Goal: Task Accomplishment & Management: Manage account settings

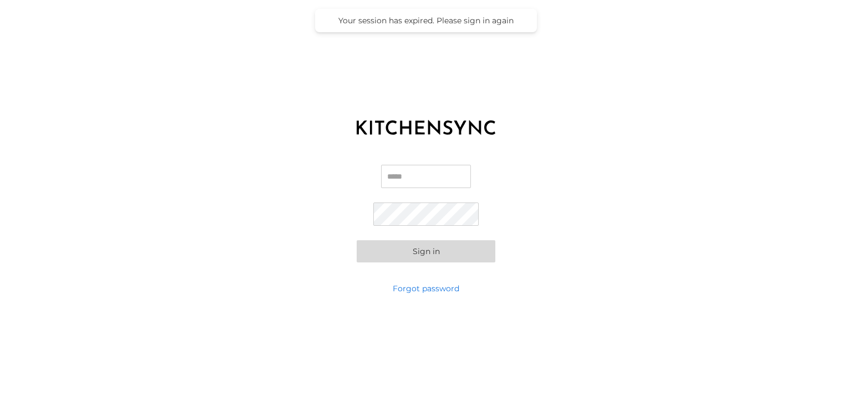
type input "**********"
click at [415, 258] on button "Sign in" at bounding box center [426, 251] width 139 height 22
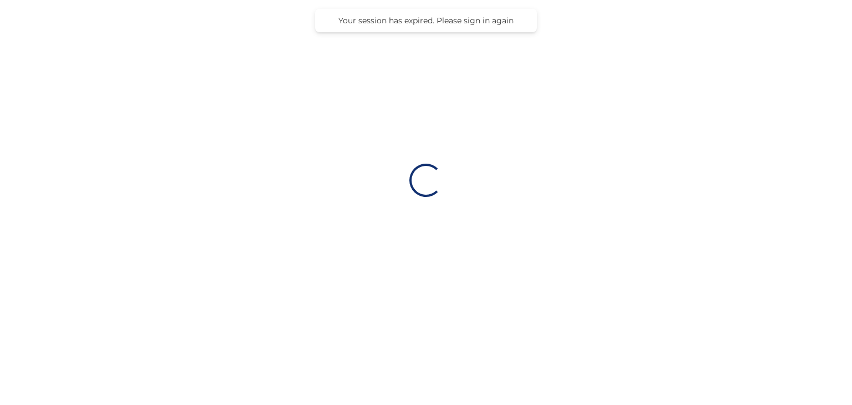
click at [415, 258] on div "Loading…" at bounding box center [426, 180] width 852 height 360
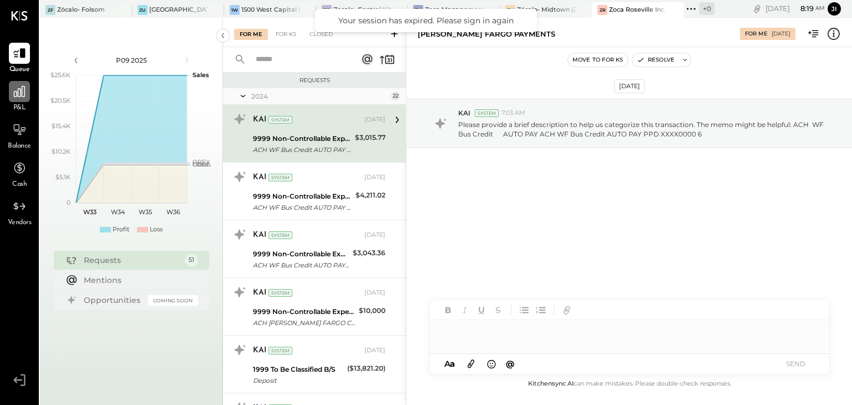
click at [13, 93] on icon at bounding box center [19, 91] width 14 height 14
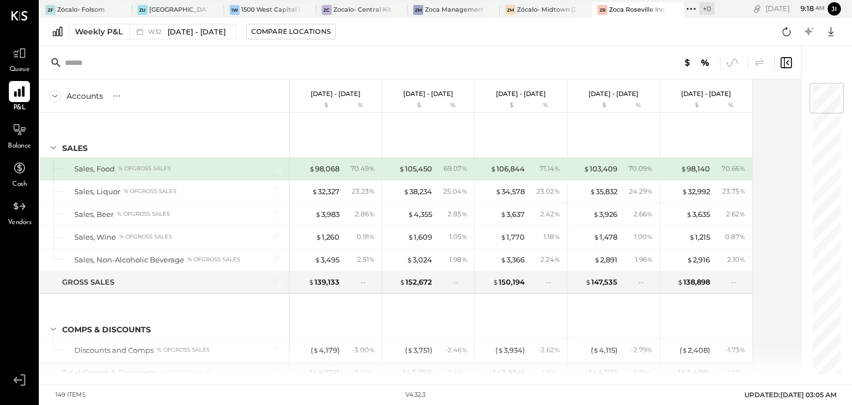
click at [20, 92] on icon at bounding box center [19, 92] width 11 height 11
click at [166, 8] on div "[GEOGRAPHIC_DATA]" at bounding box center [178, 10] width 58 height 9
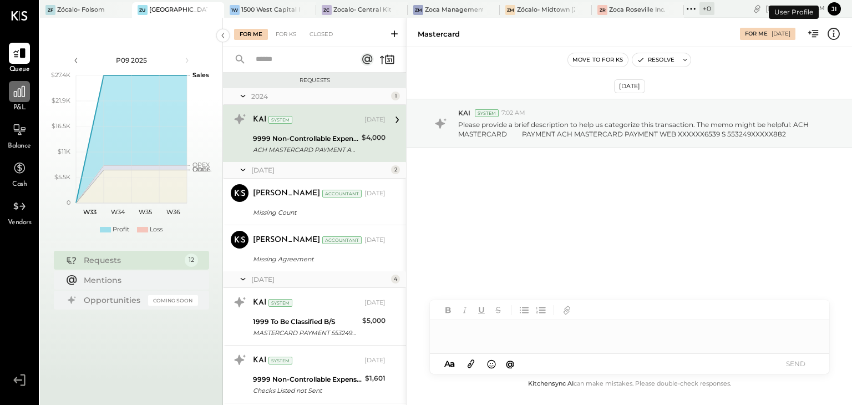
click at [9, 99] on div at bounding box center [19, 91] width 21 height 21
